Goal: Task Accomplishment & Management: Manage account settings

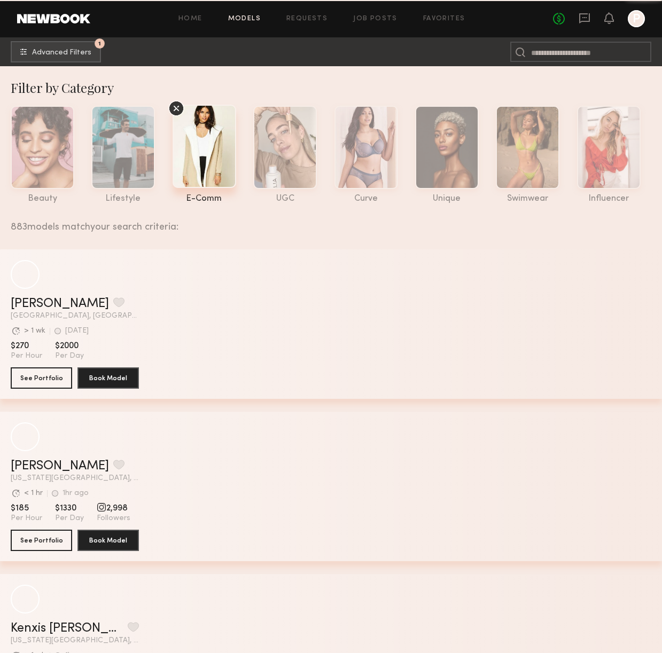
click at [631, 20] on div at bounding box center [635, 18] width 17 height 17
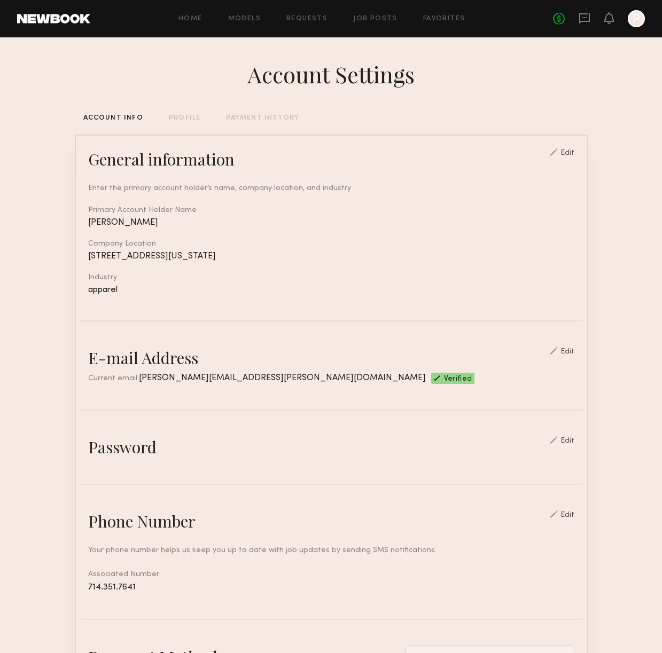
click at [171, 117] on div "PROFILE" at bounding box center [185, 118] width 32 height 7
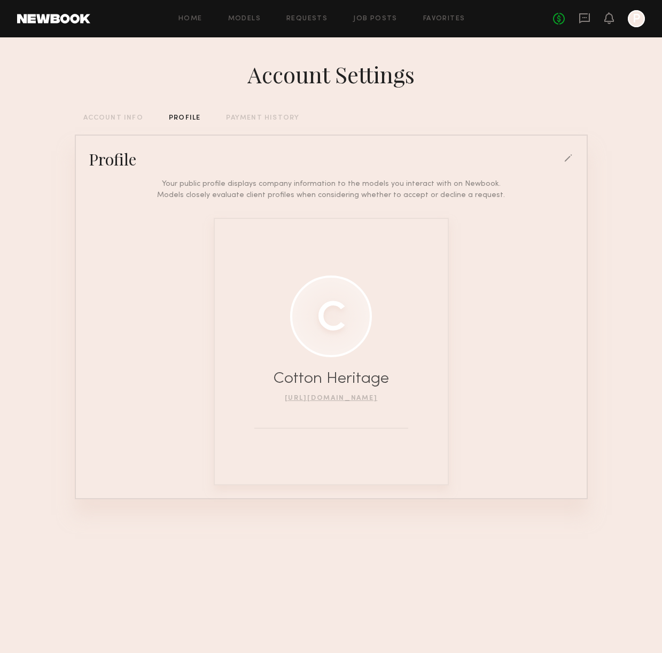
click at [649, 21] on header "Home Models Requests Job Posts Favorites Sign Out No fees up to $5,000 P" at bounding box center [331, 18] width 662 height 37
click at [641, 22] on div at bounding box center [635, 18] width 17 height 17
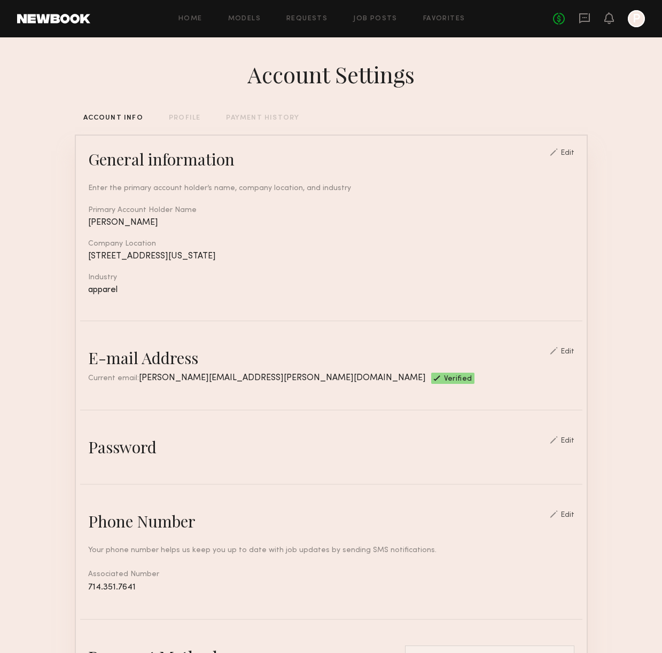
click at [637, 21] on div at bounding box center [635, 18] width 17 height 17
click at [42, 25] on header "Home Models Requests Job Posts Favorites Sign Out No fees up to $5,000 P" at bounding box center [331, 18] width 662 height 37
click at [607, 20] on icon at bounding box center [609, 17] width 9 height 7
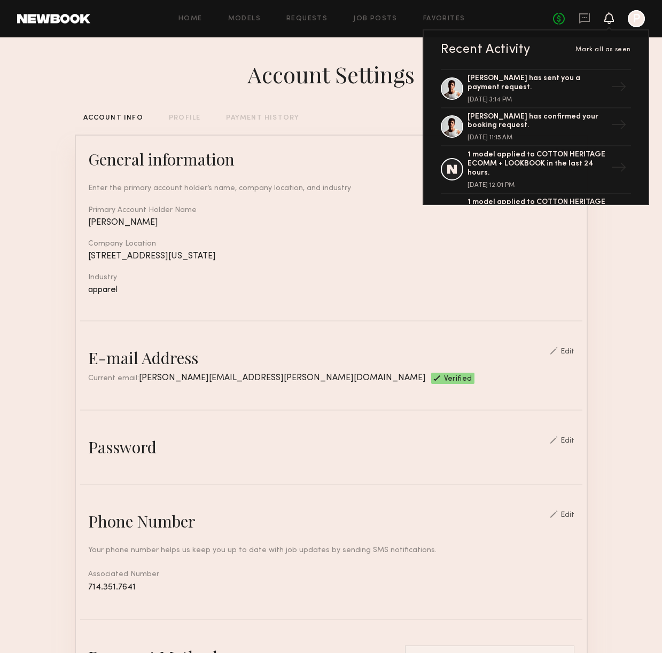
click at [633, 19] on div at bounding box center [635, 18] width 17 height 17
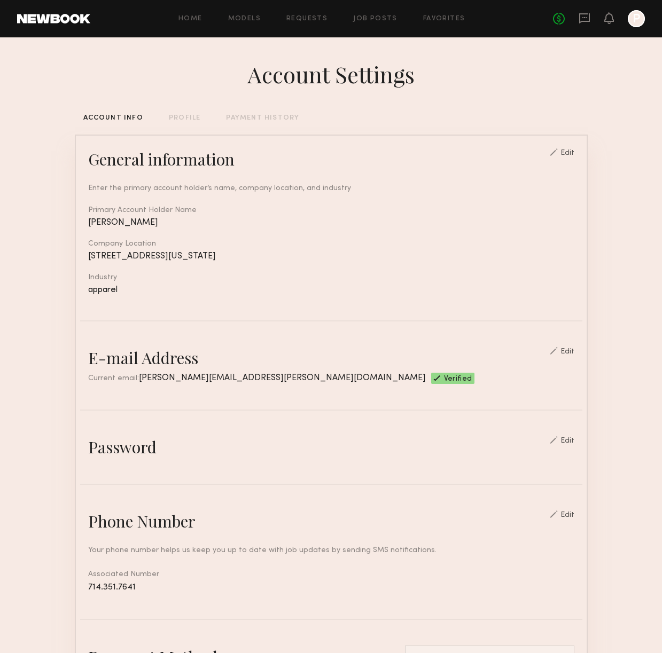
click at [634, 19] on div at bounding box center [635, 18] width 17 height 17
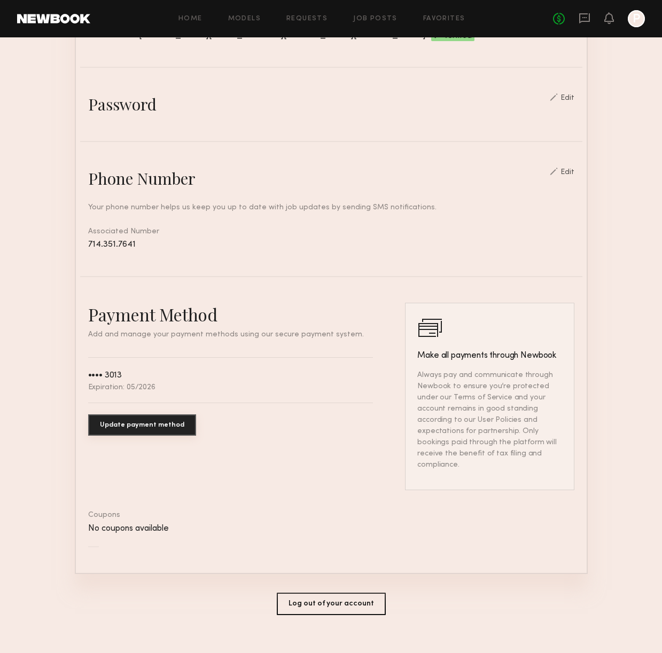
scroll to position [344, 0]
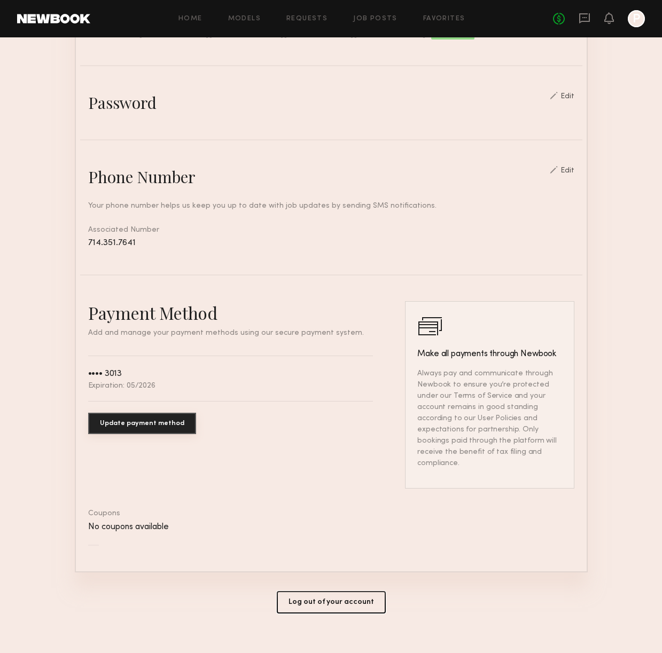
click at [358, 591] on button "Log out of your account" at bounding box center [331, 602] width 109 height 22
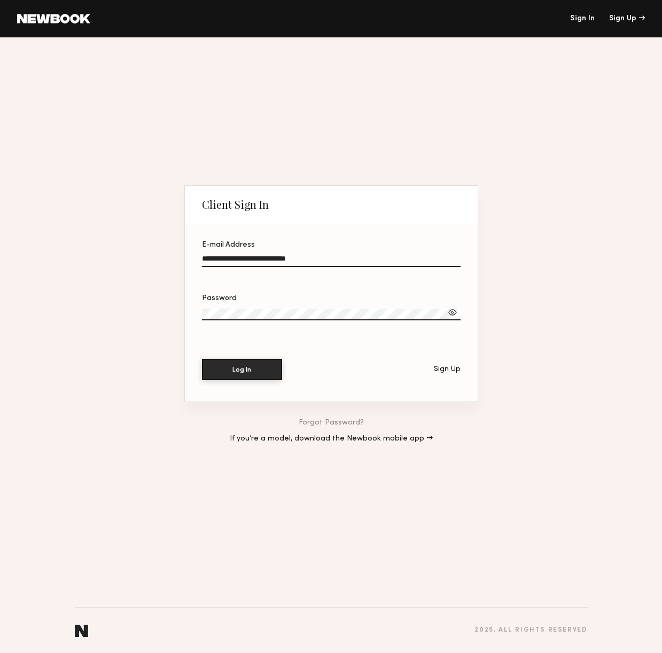
click at [294, 260] on input "**********" at bounding box center [331, 261] width 258 height 12
type input "**********"
click at [454, 313] on div at bounding box center [452, 312] width 11 height 11
click at [244, 375] on button "Log In" at bounding box center [242, 368] width 80 height 21
